Goal: Complete Application Form: Complete application form

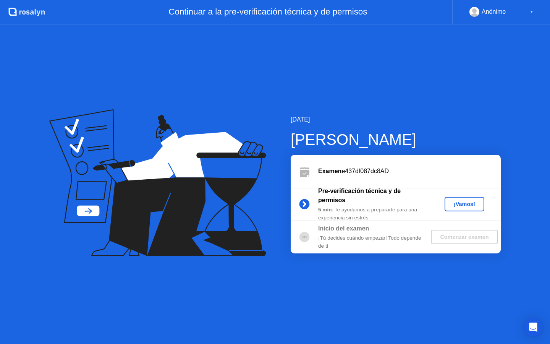
click at [463, 208] on button "¡Vamos!" at bounding box center [464, 204] width 40 height 15
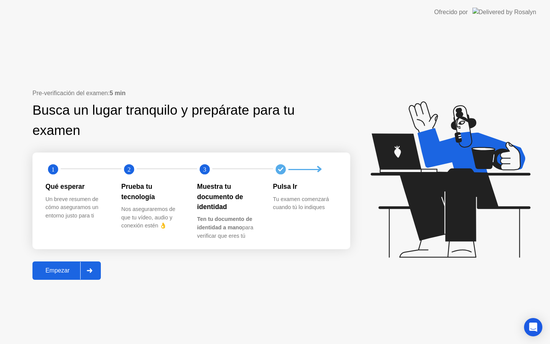
click at [68, 270] on div "Empezar" at bounding box center [57, 270] width 45 height 7
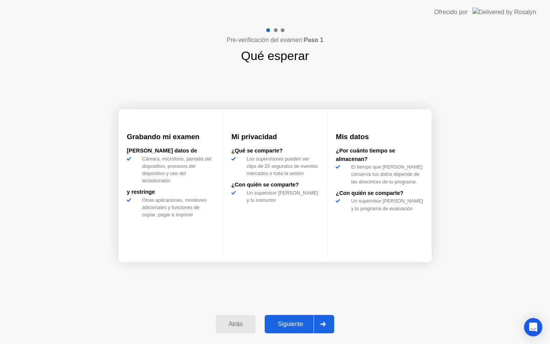
click at [296, 326] on div "Siguiente" at bounding box center [290, 323] width 47 height 7
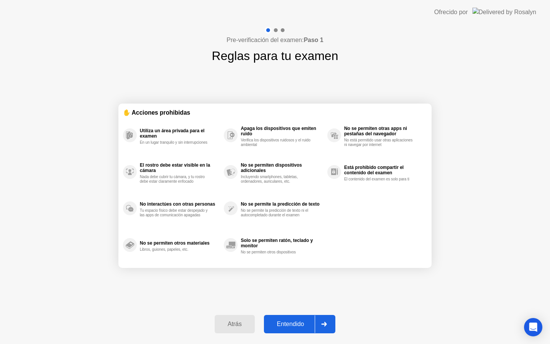
click at [296, 326] on div "Entendido" at bounding box center [290, 323] width 48 height 7
select select "**********"
select select "*******"
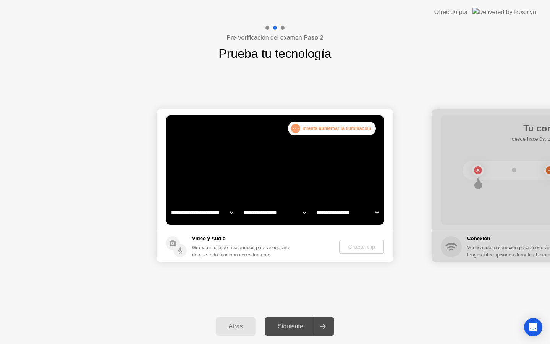
click at [232, 213] on select "**********" at bounding box center [202, 212] width 65 height 15
click at [224, 213] on select "**********" at bounding box center [202, 212] width 65 height 15
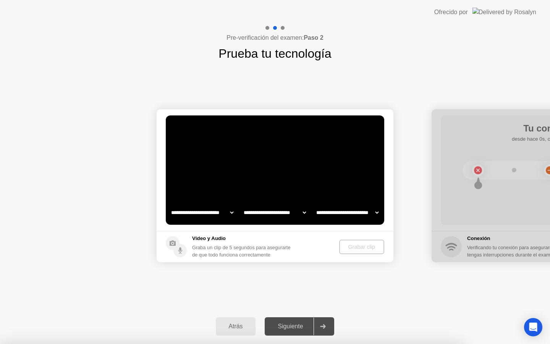
select select "**********"
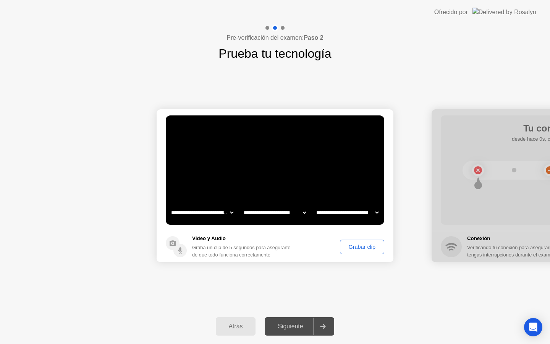
click at [363, 249] on div "Grabar clip" at bounding box center [361, 247] width 39 height 6
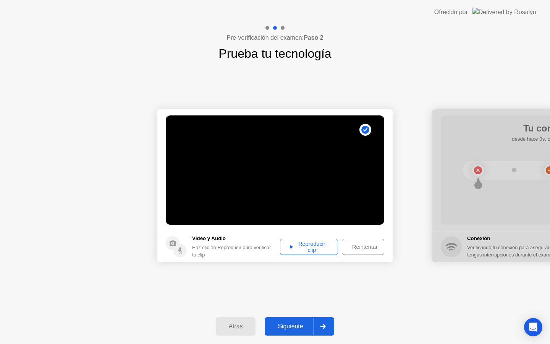
click at [321, 245] on div "Reproducir clip" at bounding box center [309, 247] width 53 height 12
click at [308, 321] on button "Siguiente" at bounding box center [299, 326] width 69 height 18
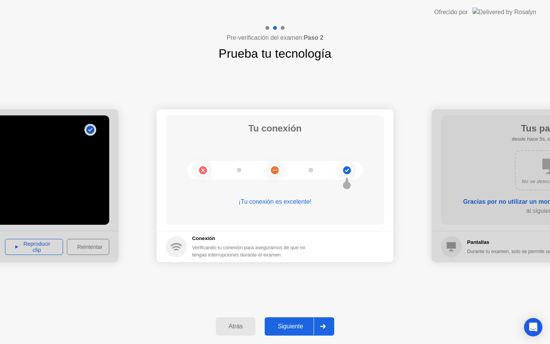
click at [289, 323] on div "Siguiente" at bounding box center [290, 326] width 47 height 7
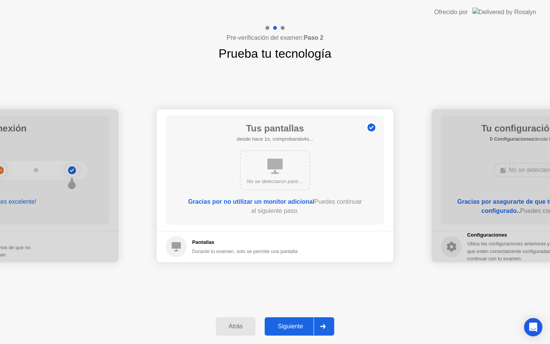
click at [289, 323] on div "Siguiente" at bounding box center [290, 326] width 47 height 7
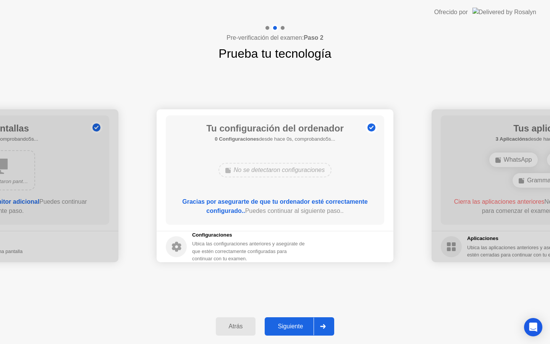
click at [289, 323] on div "Siguiente" at bounding box center [290, 326] width 47 height 7
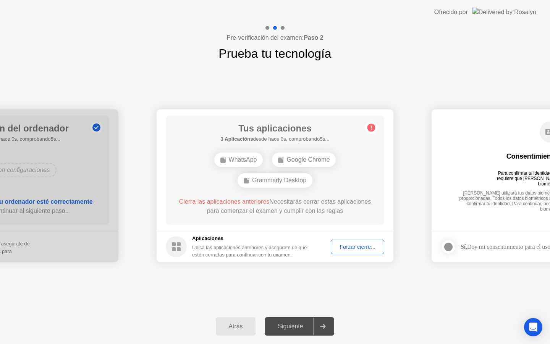
click at [289, 323] on div "Siguiente" at bounding box center [290, 326] width 47 height 7
click at [354, 247] on div "Forzar cierre..." at bounding box center [357, 247] width 48 height 6
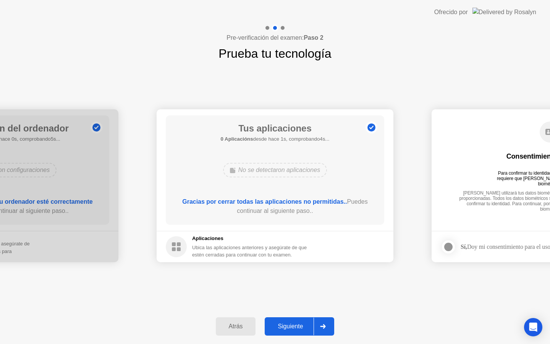
click at [292, 329] on div "Siguiente" at bounding box center [290, 326] width 47 height 7
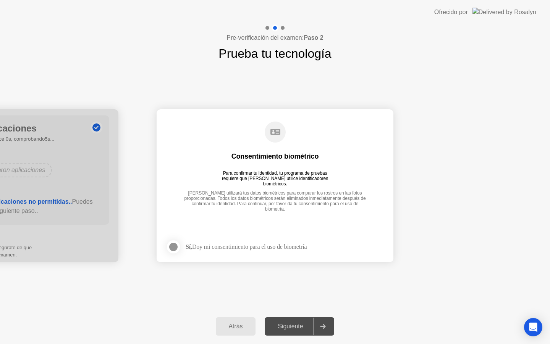
click at [178, 246] on div at bounding box center [173, 246] width 9 height 9
click at [321, 326] on icon at bounding box center [322, 326] width 5 height 5
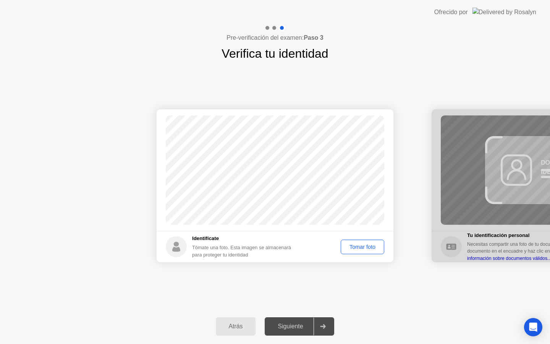
click at [354, 245] on div "Tomar foto" at bounding box center [362, 247] width 38 height 6
click at [325, 323] on div at bounding box center [322, 326] width 18 height 18
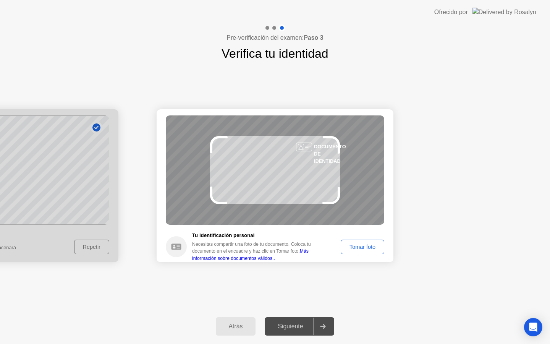
click at [364, 249] on div "Tomar foto" at bounding box center [362, 247] width 38 height 6
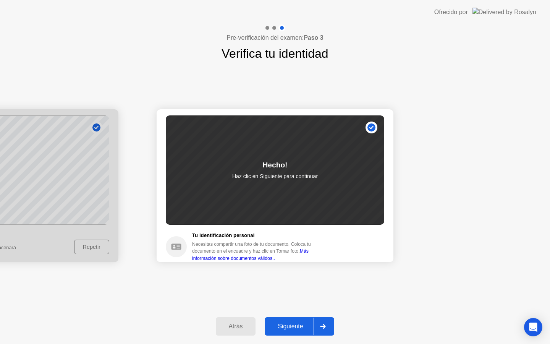
click at [285, 320] on button "Siguiente" at bounding box center [299, 326] width 69 height 18
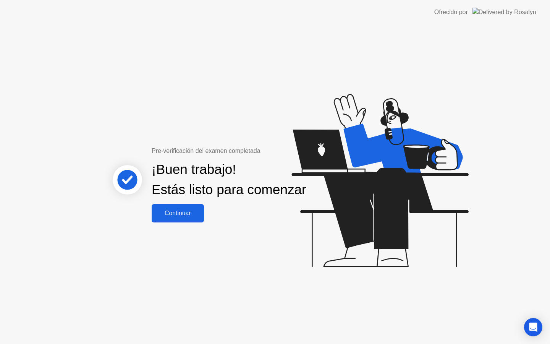
click at [181, 216] on div "Continuar" at bounding box center [178, 213] width 48 height 7
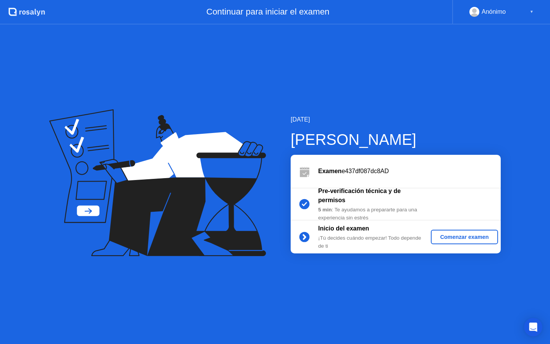
click at [452, 237] on div "Comenzar examen" at bounding box center [464, 237] width 61 height 6
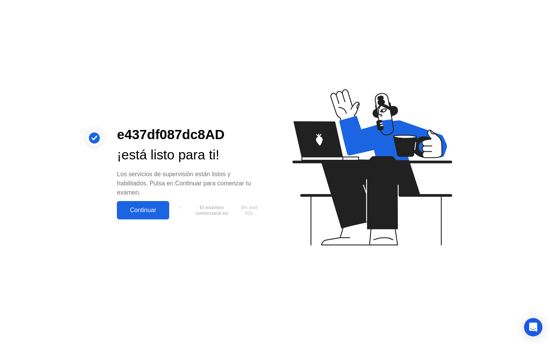
click at [156, 207] on div "Continuar" at bounding box center [143, 210] width 48 height 7
